Goal: Complete application form

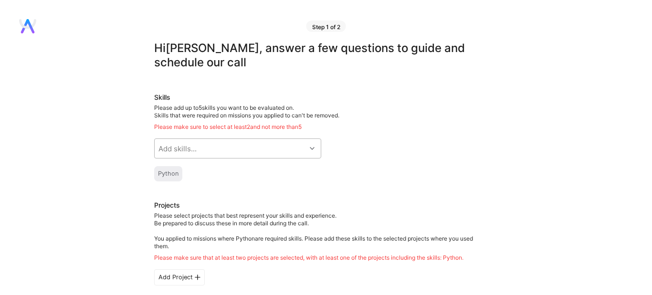
click at [295, 139] on div "Add skills..." at bounding box center [230, 148] width 151 height 19
type input "pytho"
click at [255, 168] on div "Python" at bounding box center [238, 173] width 156 height 10
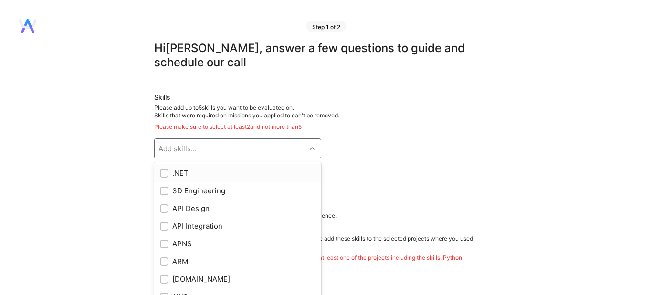
checkbox input "true"
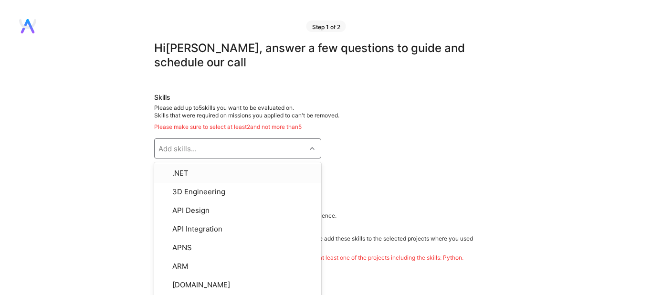
click at [375, 135] on div "Skills Please add up to 5 skills you want to be evaluated on. Skills that were …" at bounding box center [321, 137] width 334 height 89
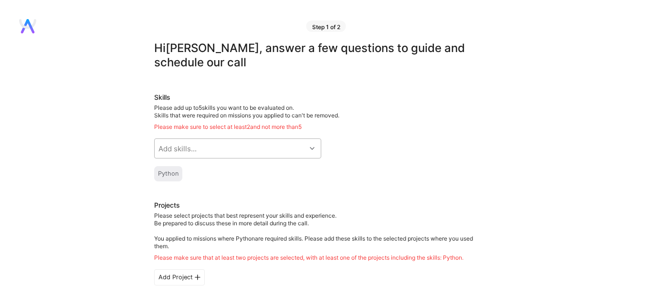
click at [251, 139] on div "Add skills..." at bounding box center [230, 148] width 151 height 19
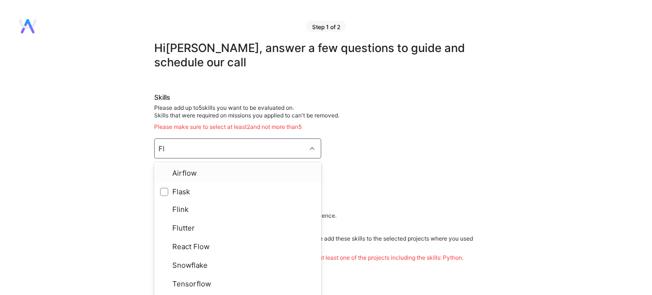
type input "Flask"
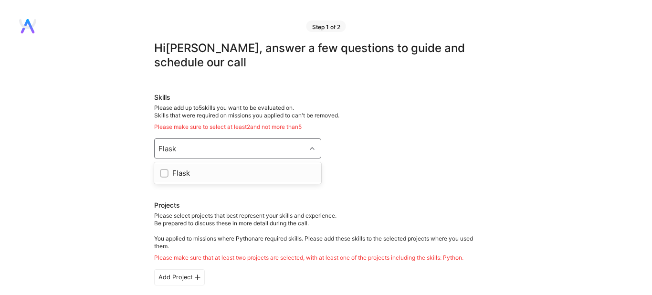
click at [229, 168] on div "Flask" at bounding box center [238, 173] width 156 height 10
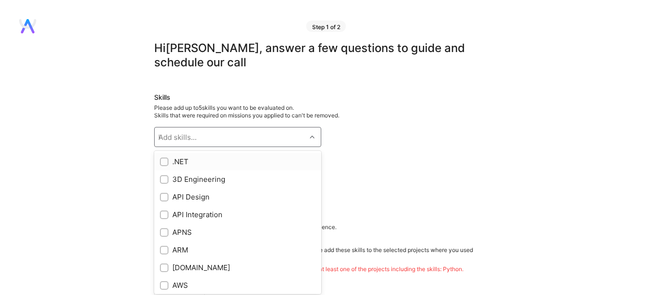
checkbox input "true"
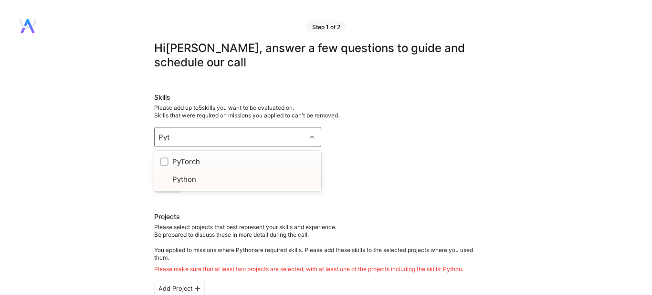
type input "Pyto"
click at [243, 156] on div "PyTorch" at bounding box center [238, 161] width 156 height 10
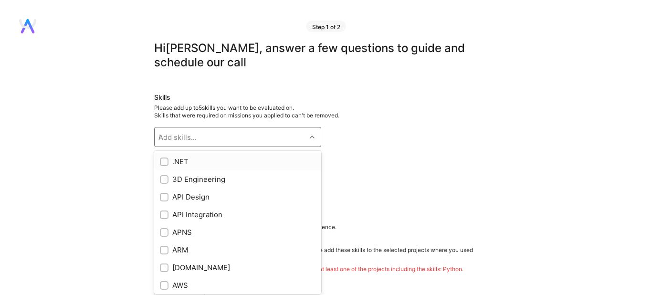
checkbox input "true"
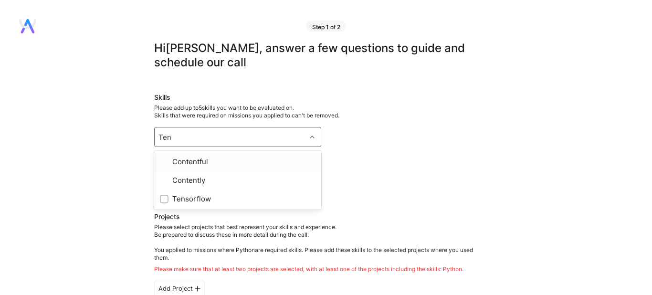
type input "Tens"
click at [242, 156] on div "Tensorflow" at bounding box center [238, 161] width 156 height 10
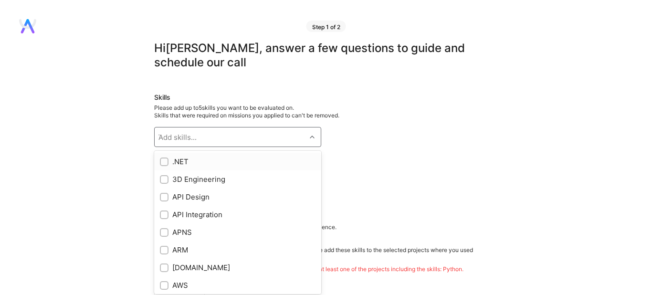
checkbox input "true"
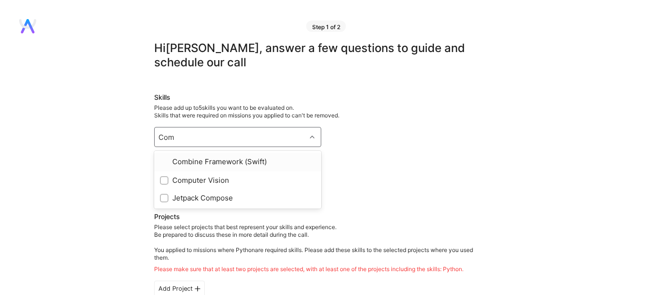
type input "Comp"
click at [235, 156] on div "Computer Vision" at bounding box center [238, 161] width 156 height 10
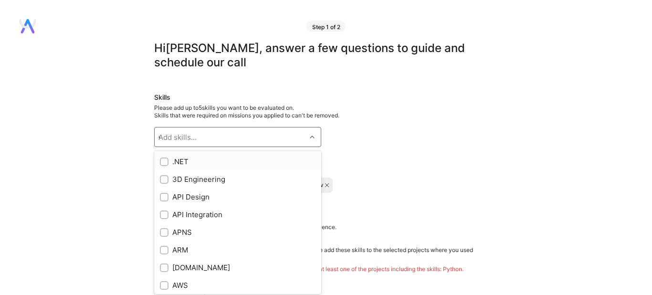
checkbox input "true"
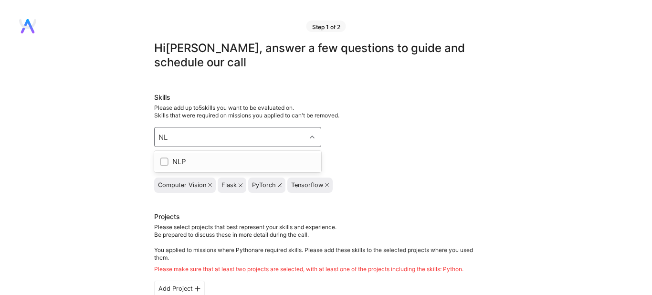
type input "NLP"
click at [262, 157] on div "NLP" at bounding box center [237, 161] width 167 height 21
click at [243, 156] on div "NLP" at bounding box center [238, 161] width 156 height 10
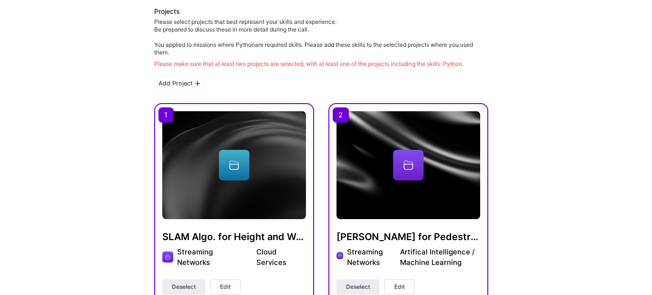
scroll to position [441, 0]
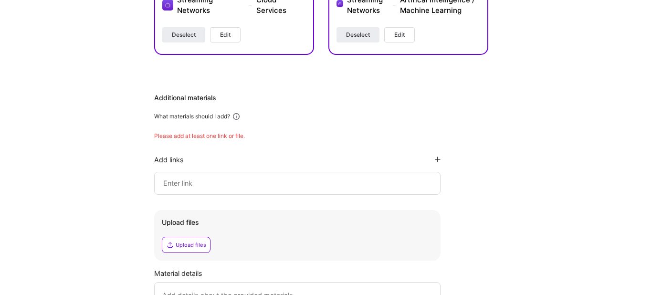
click at [328, 177] on input at bounding box center [297, 182] width 270 height 11
paste input "[URL][DOMAIN_NAME][PERSON_NAME]"
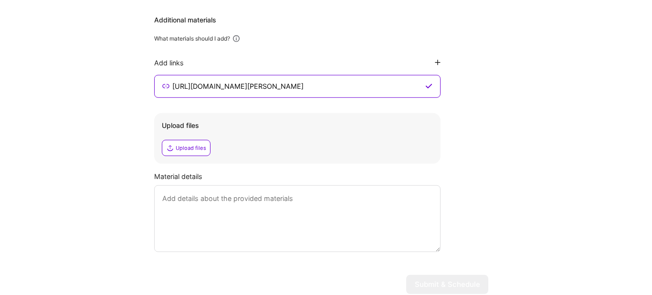
scroll to position [544, 0]
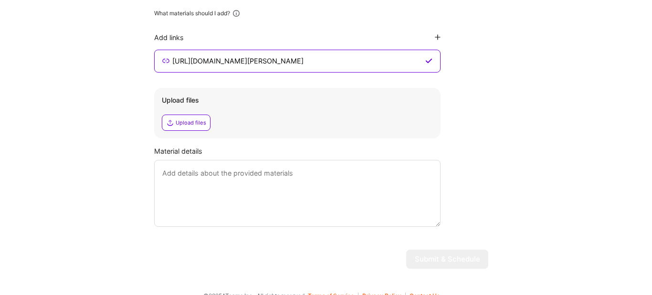
type input "[URL][DOMAIN_NAME][PERSON_NAME]"
click at [196, 119] on div "Upload files" at bounding box center [191, 123] width 31 height 8
click at [180, 119] on div "Upload files" at bounding box center [191, 123] width 31 height 8
click at [328, 177] on textarea at bounding box center [297, 193] width 286 height 67
click at [252, 200] on textarea at bounding box center [297, 193] width 286 height 67
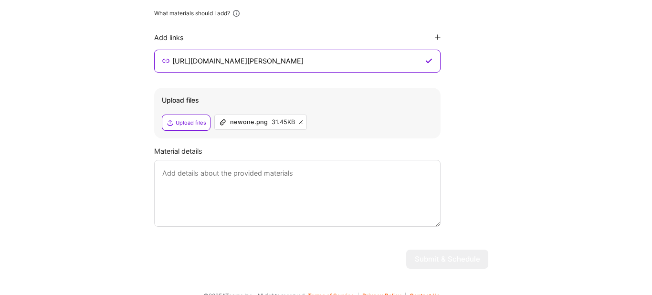
paste textarea "The app you'll create is a straightforward interface that allows you to chat wi…"
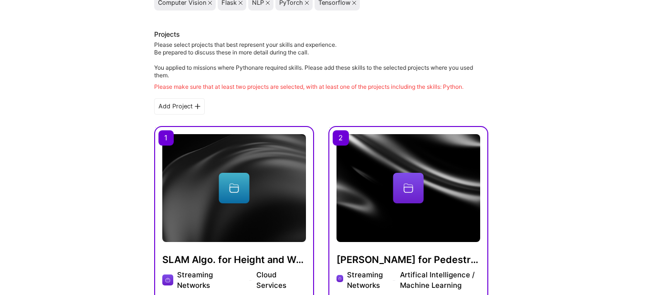
scroll to position [229, 0]
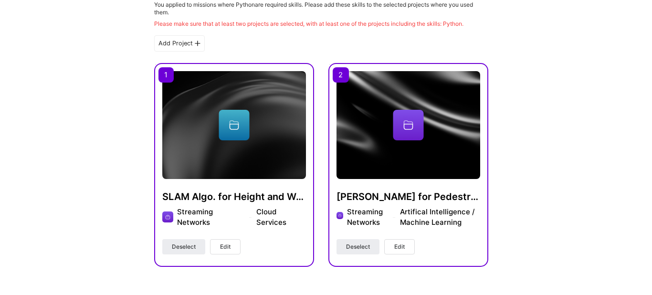
type textarea "The app you'll create is a straightforward interface that allows you to chat wi…"
click at [223, 242] on span "Edit" at bounding box center [225, 246] width 10 height 9
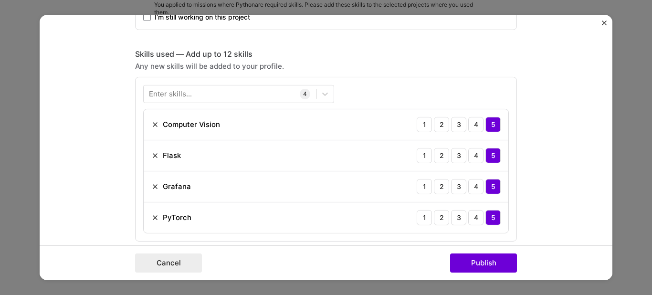
scroll to position [435, 0]
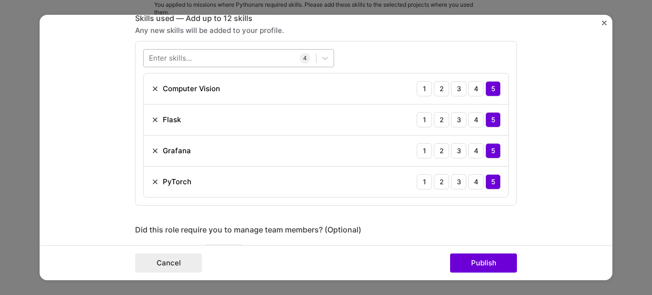
click at [219, 60] on div at bounding box center [230, 58] width 172 height 16
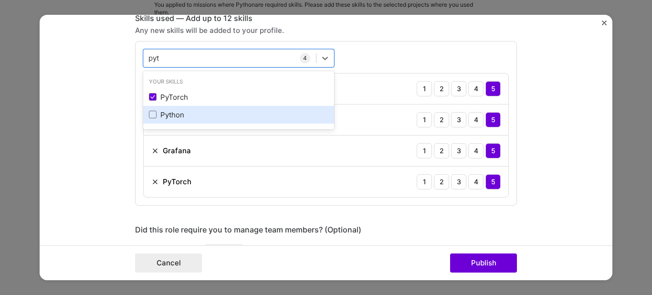
click at [189, 112] on div "Python" at bounding box center [238, 115] width 179 height 10
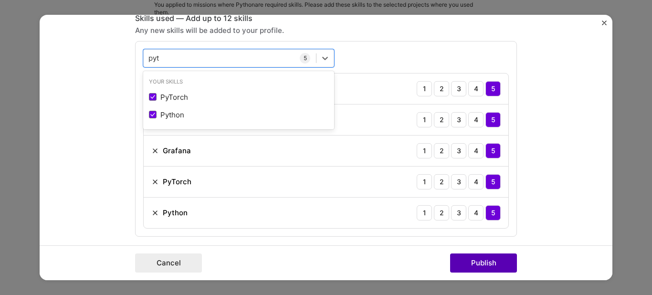
type input "pyt"
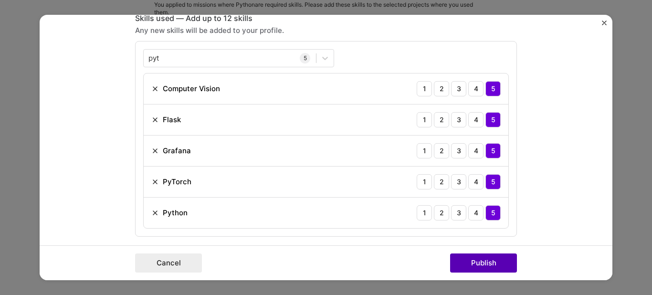
click at [482, 264] on button "Publish" at bounding box center [483, 262] width 67 height 19
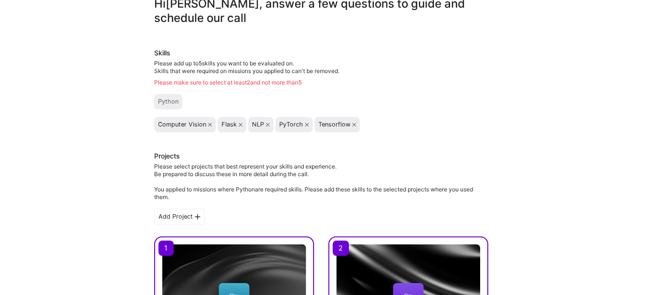
scroll to position [0, 0]
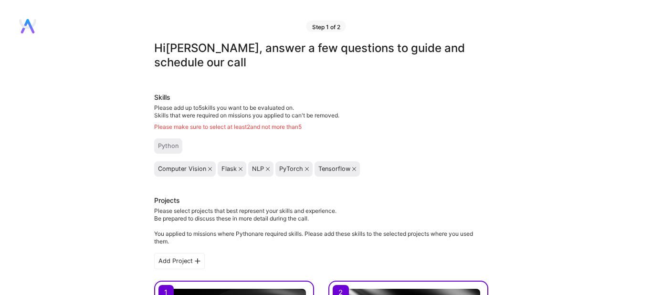
click at [269, 167] on icon at bounding box center [268, 169] width 4 height 4
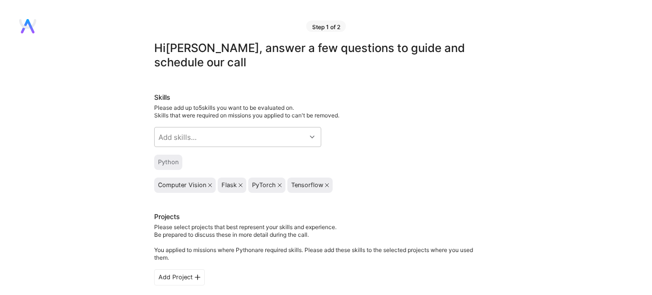
scroll to position [549, 0]
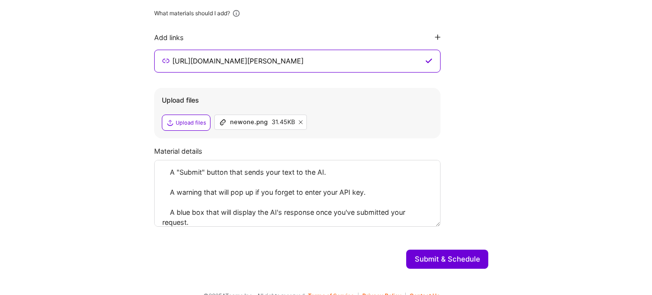
click at [434, 251] on button "Submit & Schedule" at bounding box center [447, 259] width 82 height 19
